Goal: Information Seeking & Learning: Learn about a topic

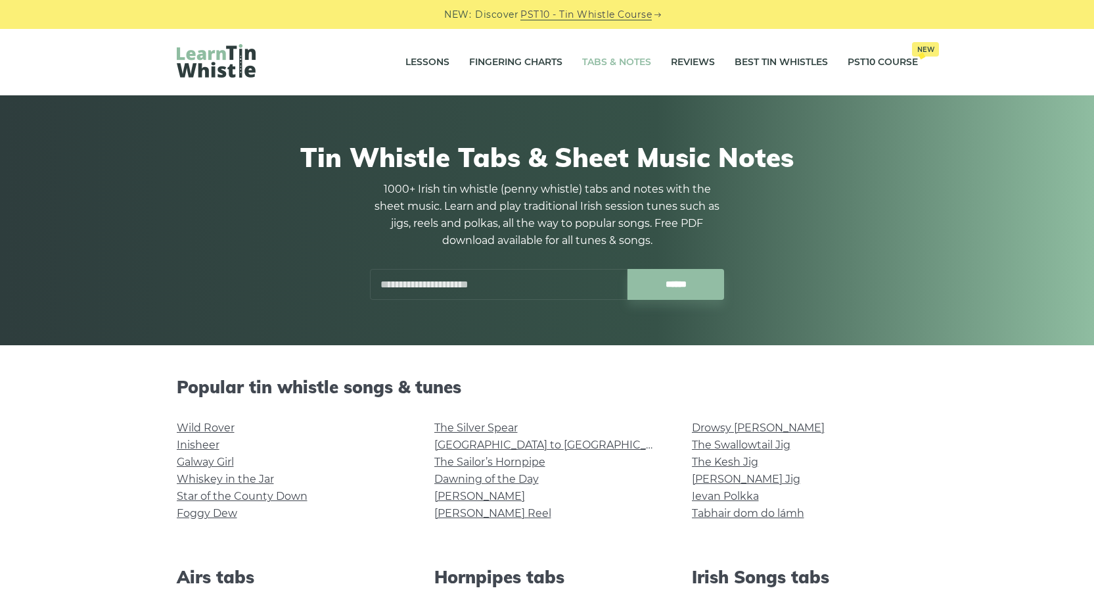
scroll to position [394, 0]
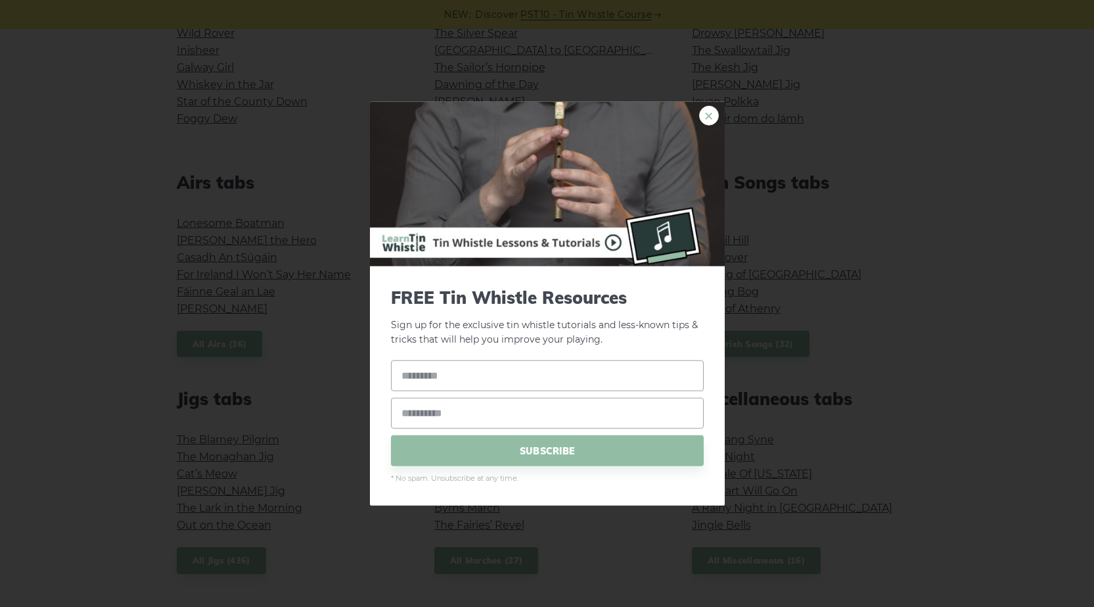
click at [712, 123] on link "×" at bounding box center [709, 115] width 20 height 20
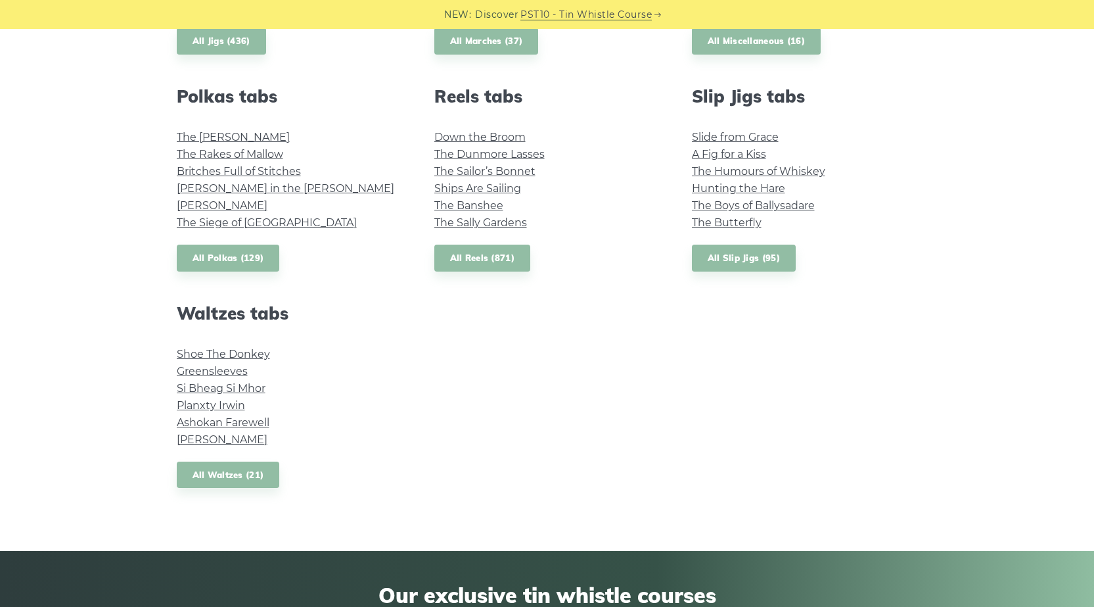
scroll to position [738, 0]
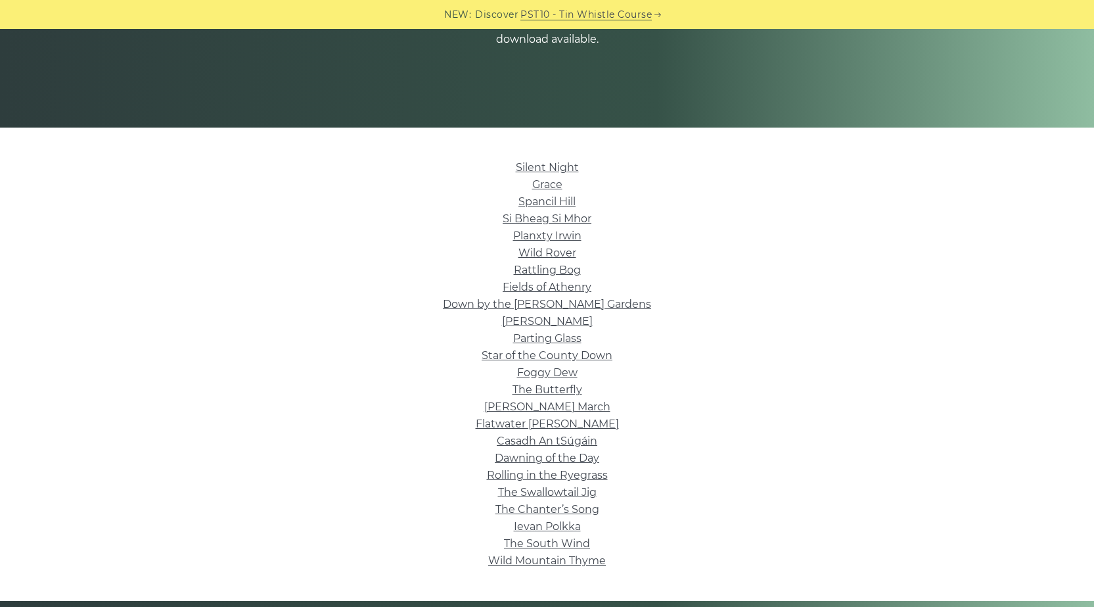
scroll to position [263, 0]
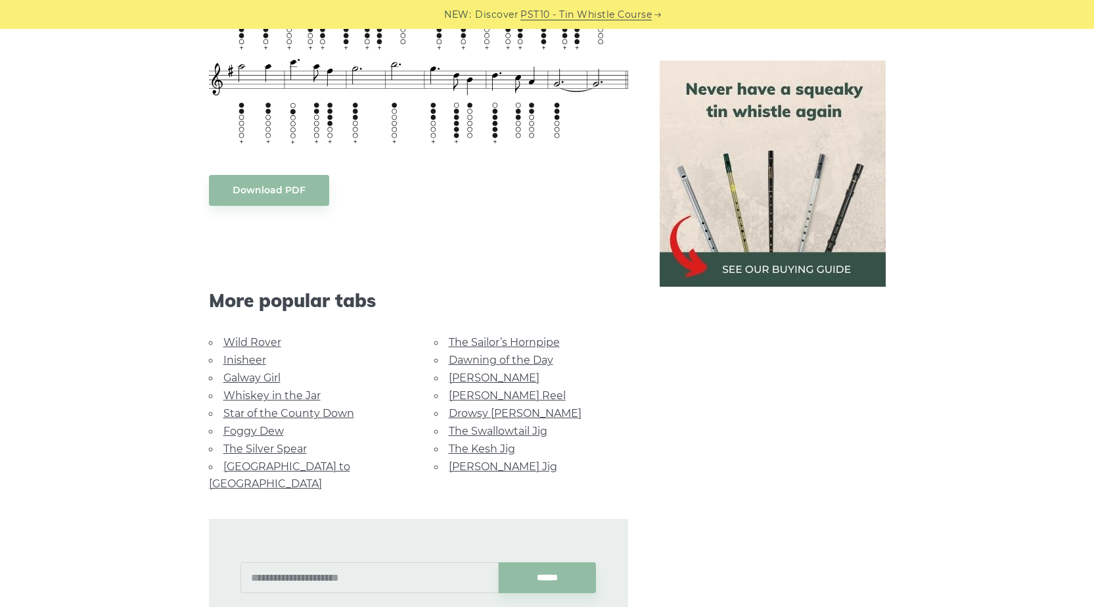
scroll to position [1117, 0]
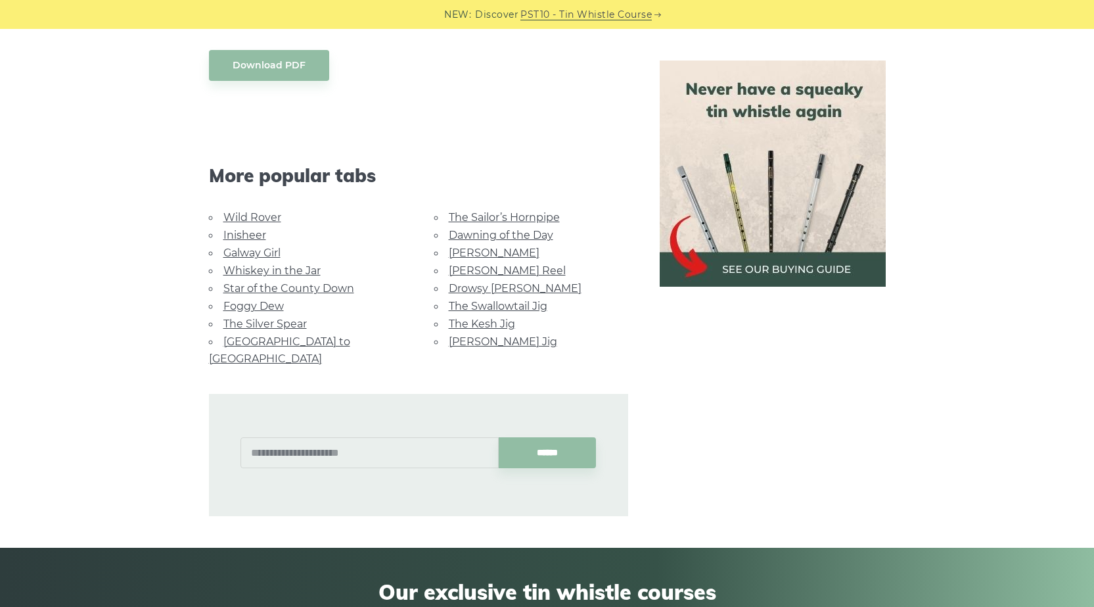
click at [315, 340] on link "Rocky Road to Dublin" at bounding box center [279, 350] width 141 height 30
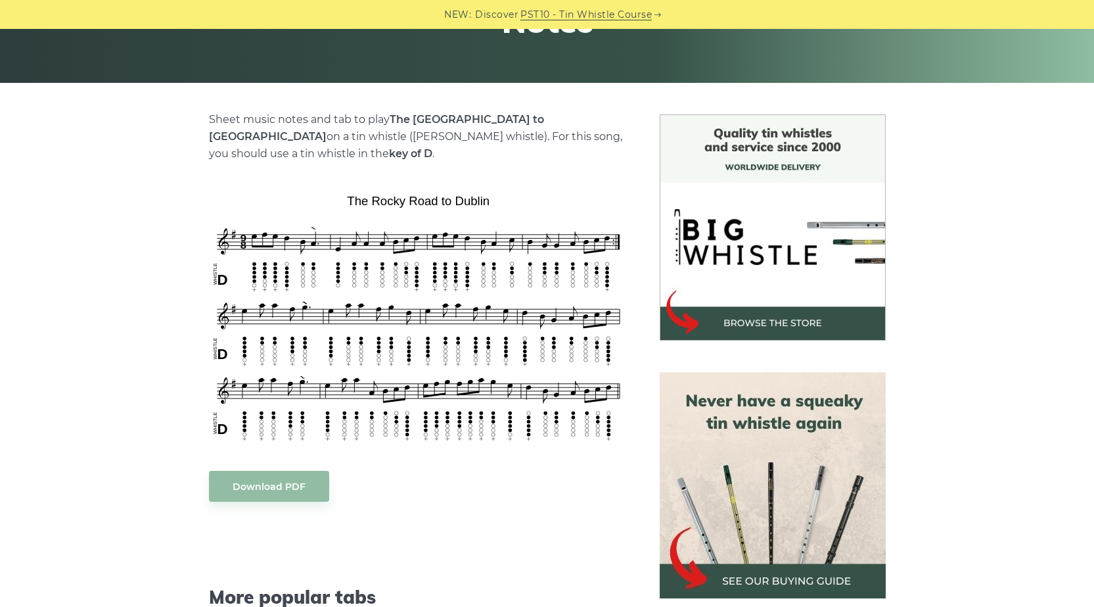
scroll to position [263, 0]
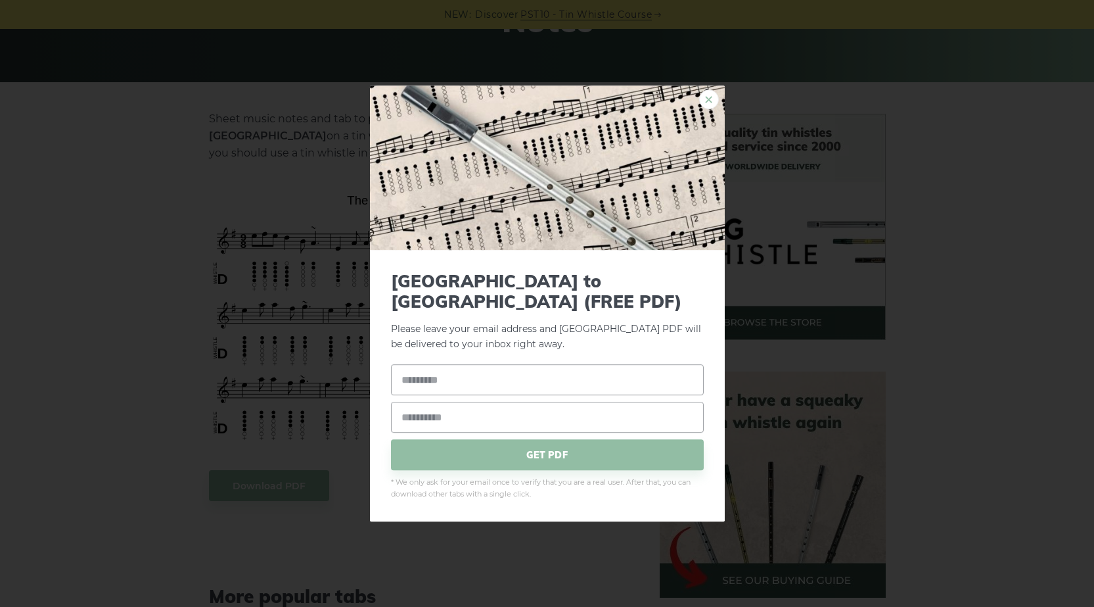
click at [713, 109] on link "×" at bounding box center [709, 99] width 20 height 20
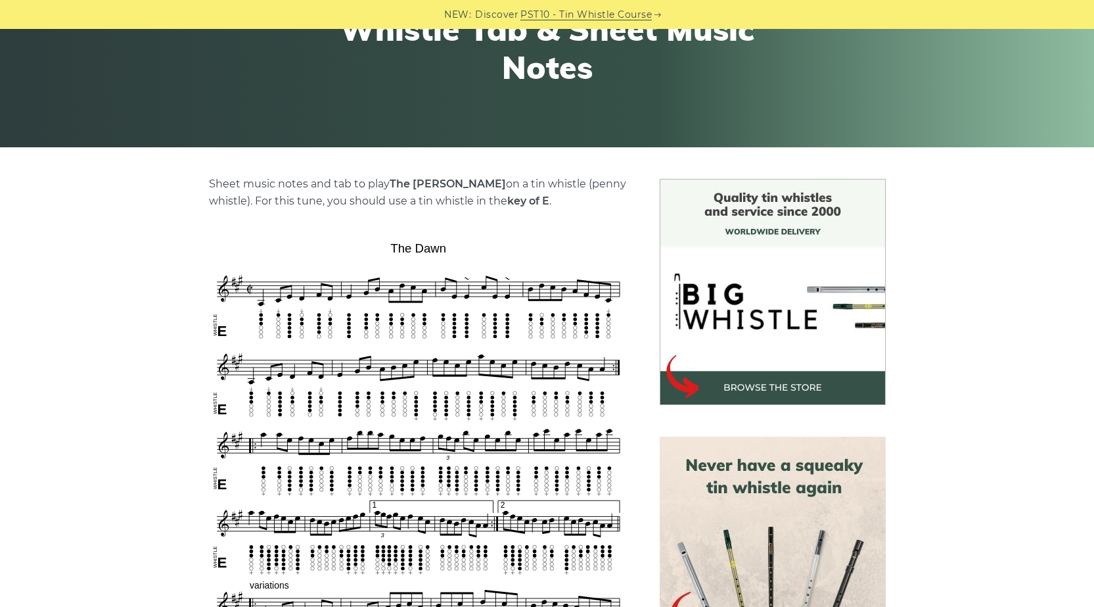
scroll to position [197, 0]
